Goal: Find contact information: Find contact information

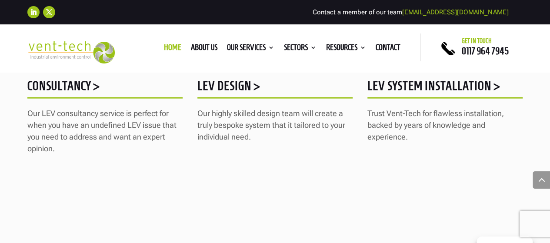
scroll to position [913, 0]
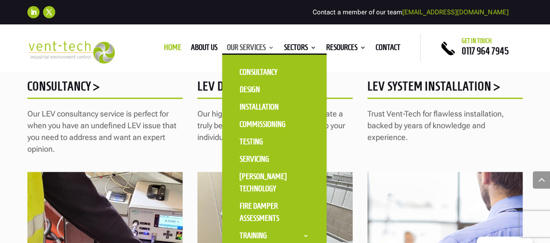
click at [263, 47] on link "Our Services" at bounding box center [250, 49] width 47 height 10
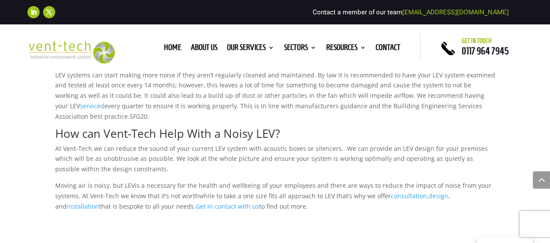
scroll to position [608, 0]
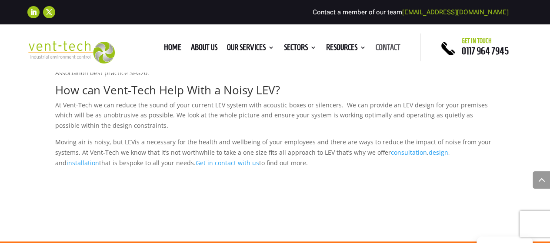
click at [388, 50] on link "Contact" at bounding box center [388, 49] width 25 height 10
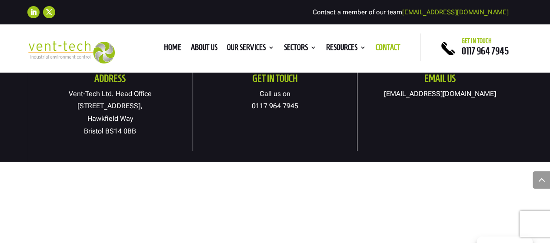
scroll to position [478, 0]
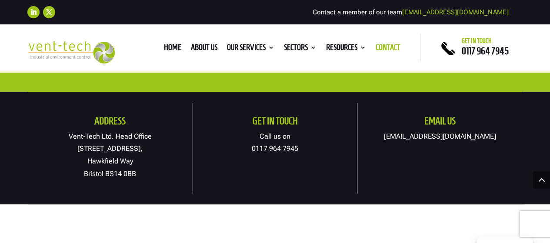
click at [444, 136] on link "[EMAIL_ADDRESS][DOMAIN_NAME]" at bounding box center [440, 136] width 112 height 8
